Goal: Browse casually

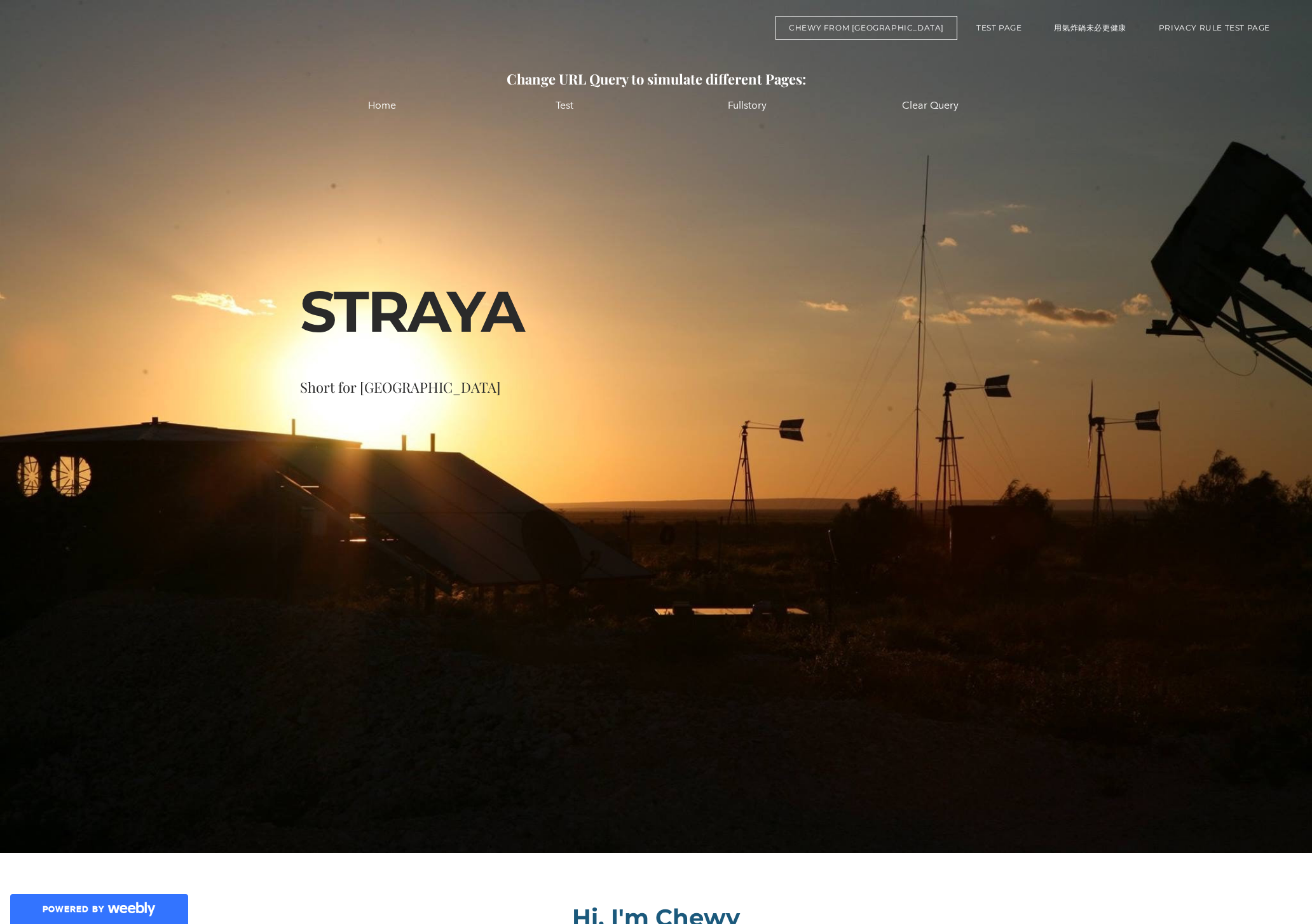
click at [818, 503] on div "Change URL Query to simulate different Pages: Home Test Fullstory Clear Query S…" at bounding box center [656, 426] width 1312 height 848
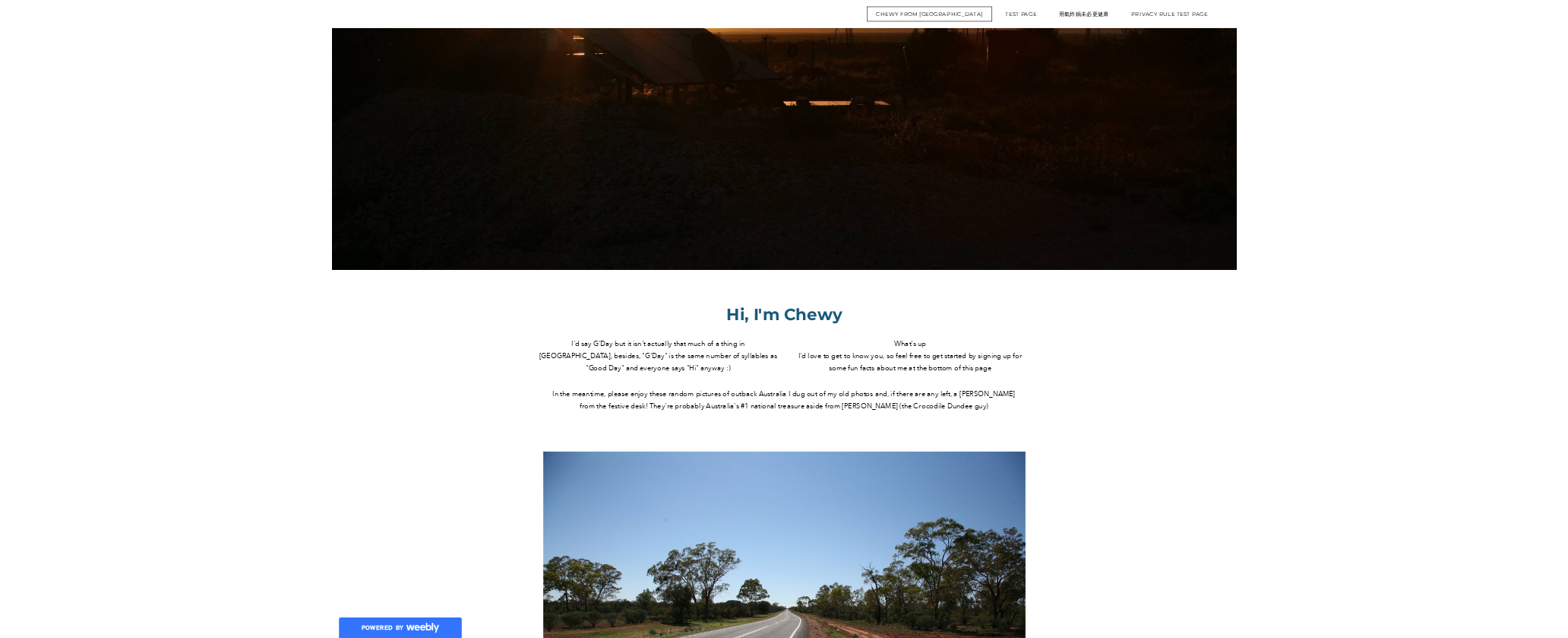
scroll to position [553, 0]
